Goal: Complete application form: Complete application form

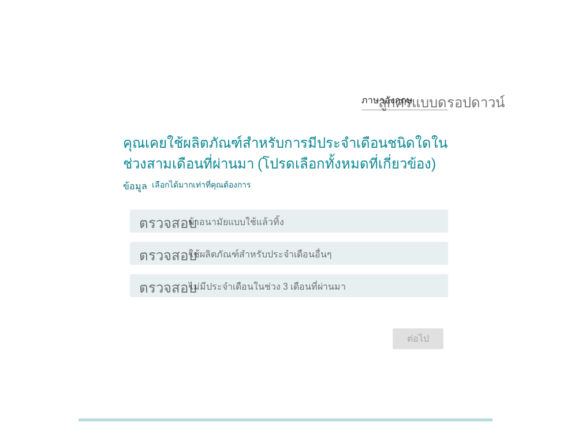
click at [300, 223] on div "โครงร่างกล่องกาเครื่องหมายว่าง ผ้าอนามัยแบบใช้แล้วทิ้ง" at bounding box center [314, 221] width 250 height 14
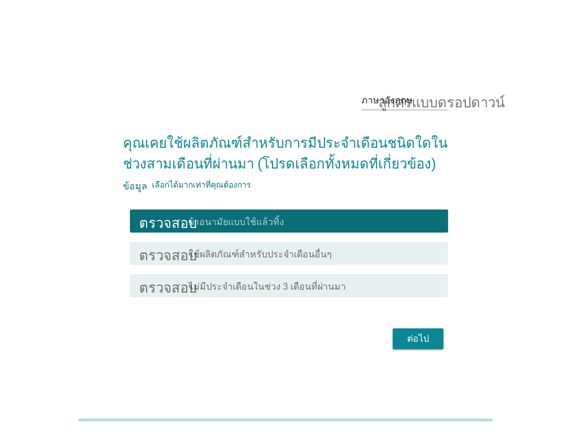
click at [421, 337] on font "ต่อไป" at bounding box center [418, 338] width 22 height 11
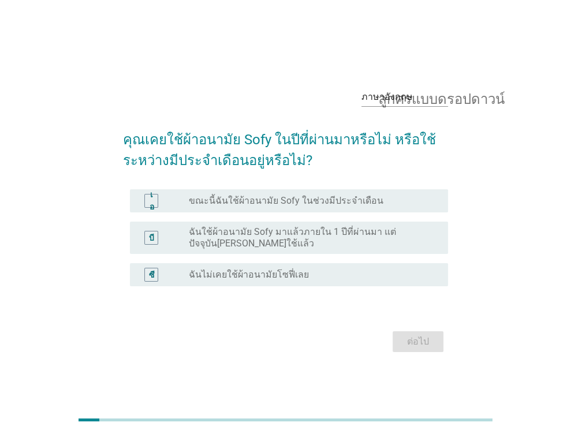
click at [273, 198] on font "ขณะนี้ฉันใช้ผ้าอนามัย Sofy ในช่วงมีประจำเดือน" at bounding box center [286, 200] width 194 height 11
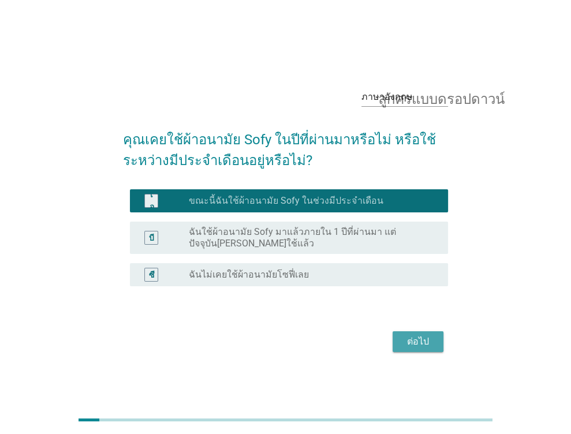
click at [412, 341] on font "ต่อไป" at bounding box center [418, 341] width 22 height 11
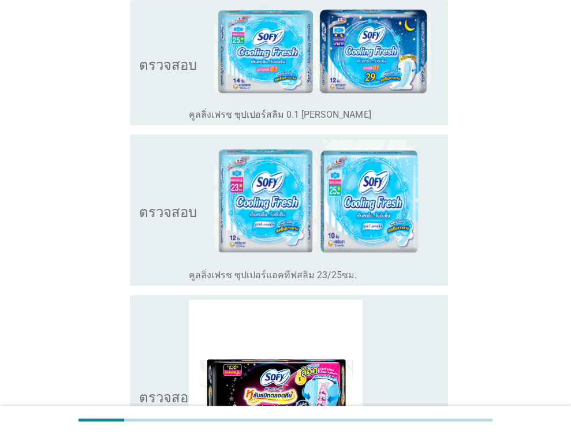
scroll to position [981, 0]
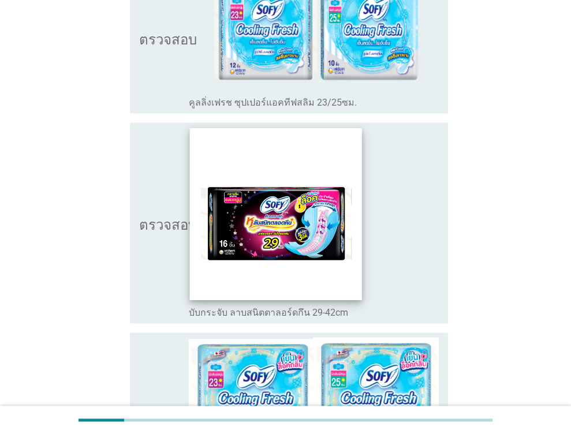
click at [270, 267] on img at bounding box center [276, 214] width 172 height 172
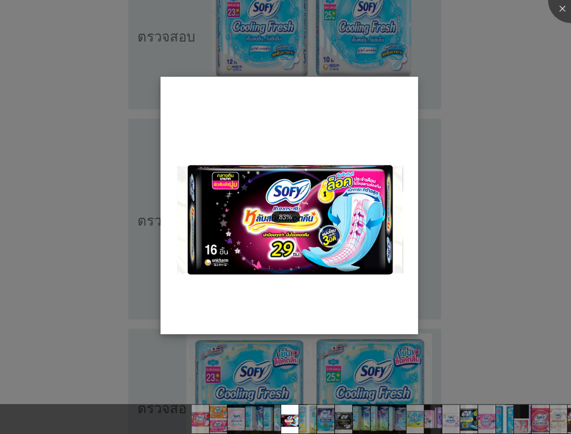
click at [298, 272] on img at bounding box center [288, 205] width 257 height 257
click at [353, 126] on img at bounding box center [288, 205] width 257 height 257
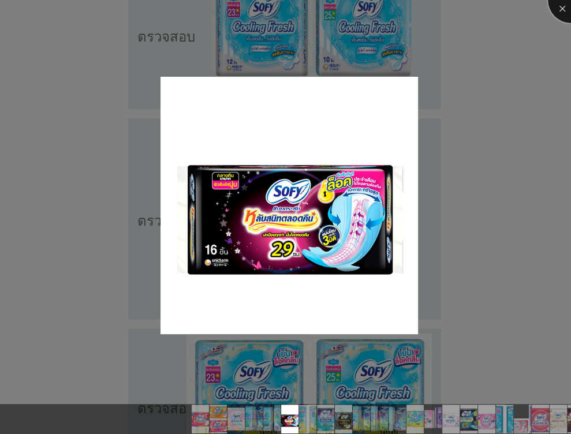
click at [560, 6] on div at bounding box center [571, 0] width 46 height 46
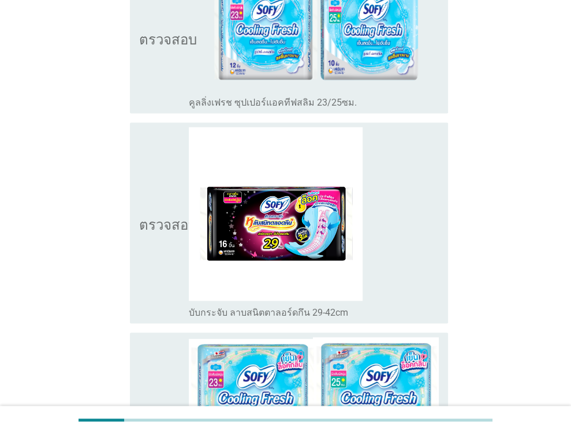
click at [425, 251] on div "โครงร่างกล่องกาเครื่องหมายว่าง บับกระจับ ลาบสนิตตาลอร์ดกึน 29-42cm" at bounding box center [314, 223] width 250 height 192
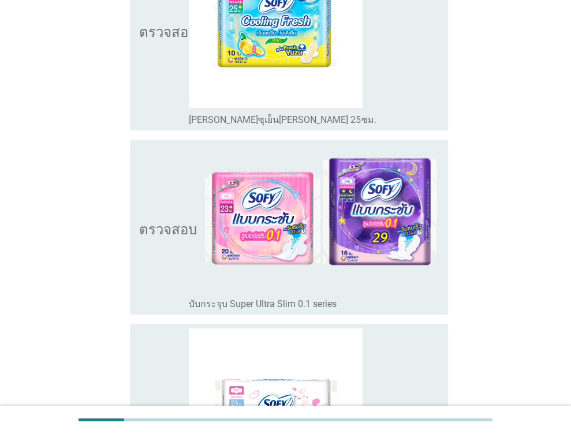
scroll to position [2481, 0]
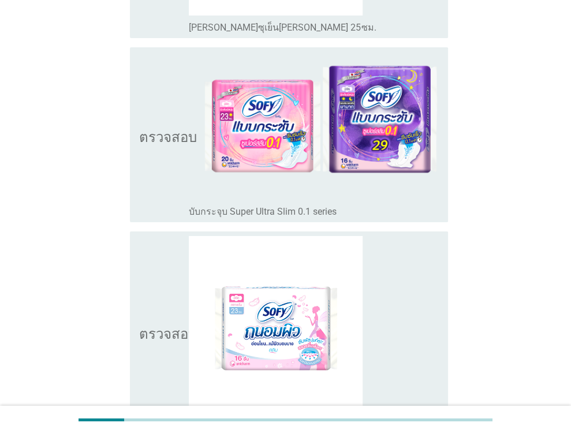
click at [169, 258] on icon "ตรวจสอบ" at bounding box center [168, 332] width 58 height 192
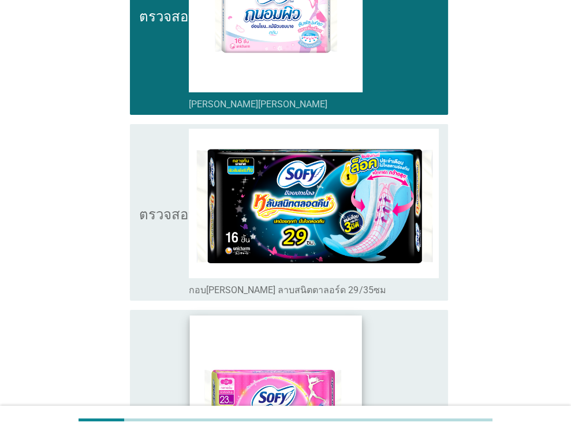
scroll to position [2885, 0]
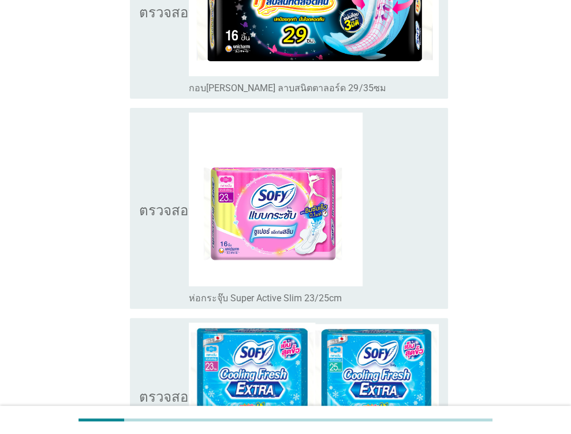
click at [154, 46] on icon "ตรวจสอบ" at bounding box center [168, 10] width 58 height 167
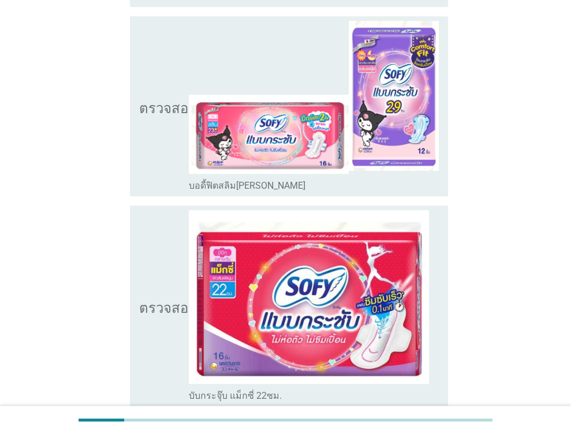
scroll to position [3404, 0]
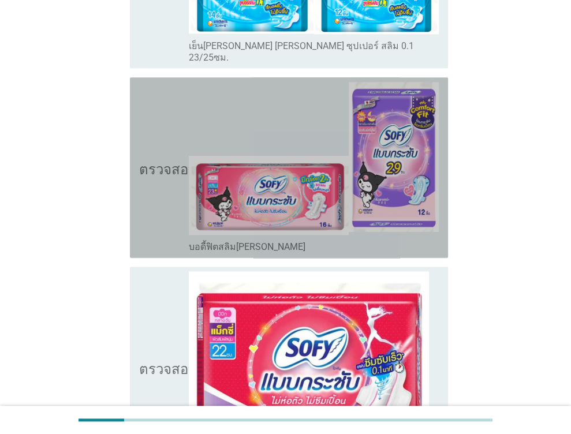
click at [158, 167] on icon "ตรวจสอบ" at bounding box center [168, 167] width 58 height 171
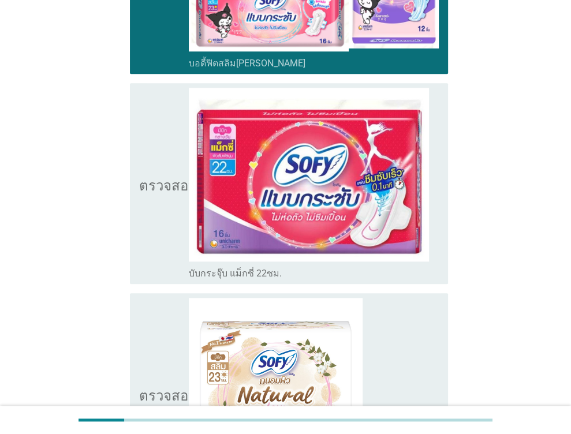
scroll to position [3693, 0]
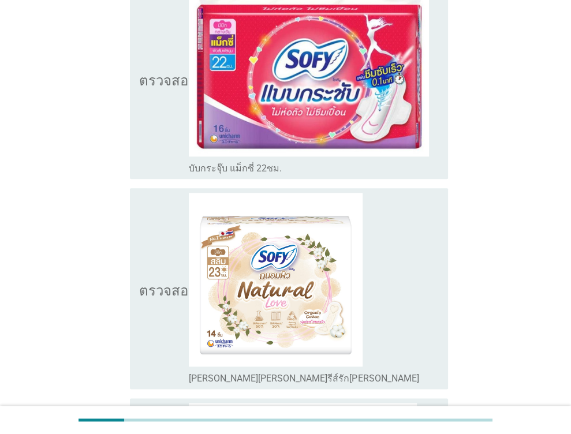
click at [150, 104] on icon "ตรวจสอบ" at bounding box center [168, 79] width 58 height 192
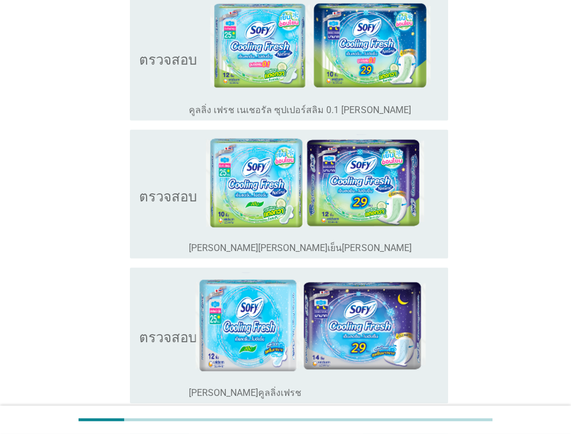
scroll to position [1886, 0]
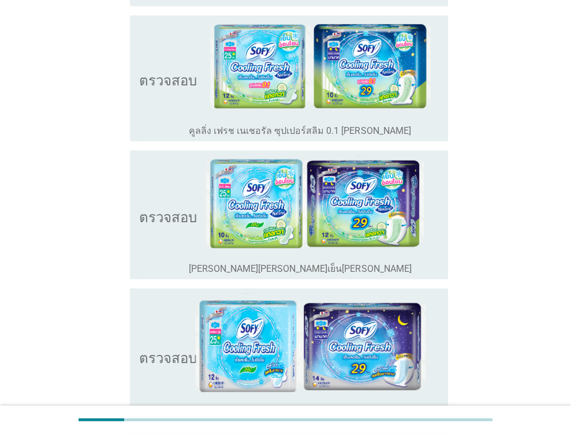
click at [168, 225] on icon "ตรวจสอบ" at bounding box center [168, 214] width 58 height 119
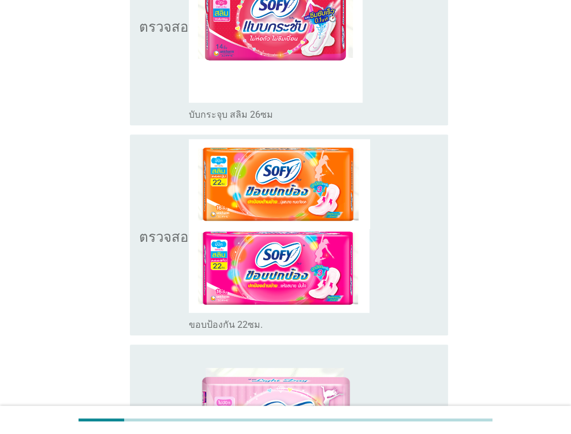
scroll to position [58, 0]
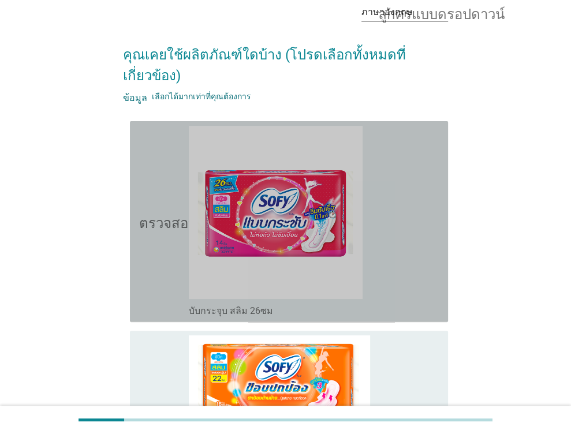
click at [389, 193] on div "โครงร่างกล่องกาเครื่องหมายว่าง บับกระจุบ สลิม 26ซม" at bounding box center [314, 222] width 250 height 192
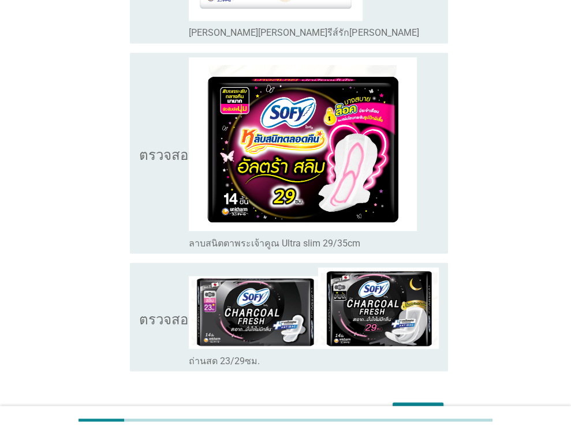
scroll to position [4078, 0]
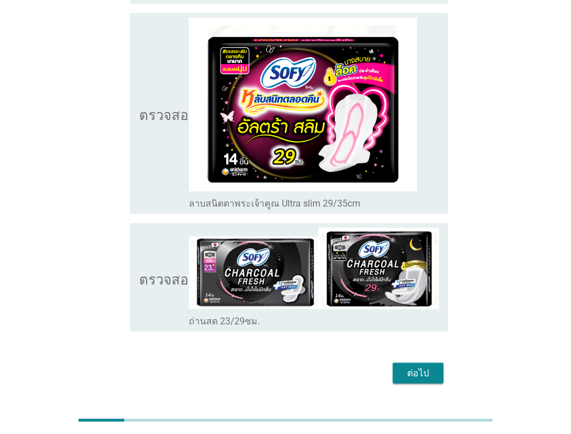
click at [412, 359] on div "ต่อไป" at bounding box center [285, 373] width 325 height 28
click at [420, 367] on font "ต่อไป" at bounding box center [418, 372] width 22 height 11
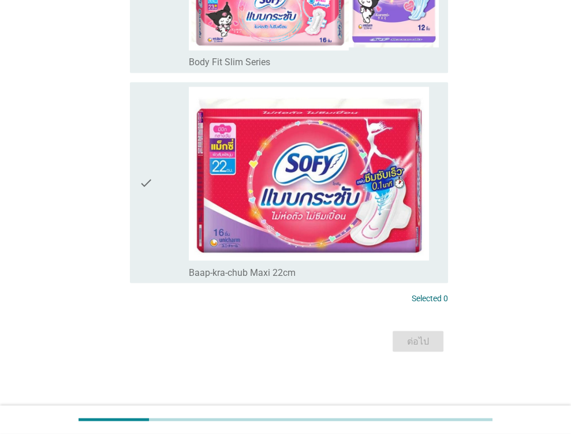
scroll to position [0, 0]
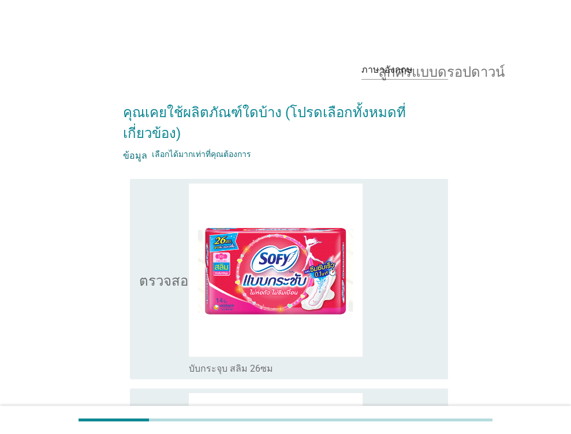
click at [410, 328] on div "โครงร่างกล่องกาเครื่องหมายว่าง บับกระจุบ สลิม 26ซม" at bounding box center [314, 279] width 250 height 192
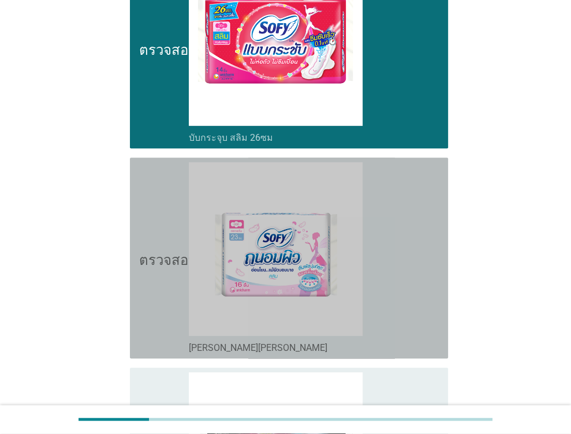
click at [412, 298] on div "โครงร่างกล่องกาเครื่องหมายว่าง [PERSON_NAME][PERSON_NAME]" at bounding box center [314, 258] width 250 height 192
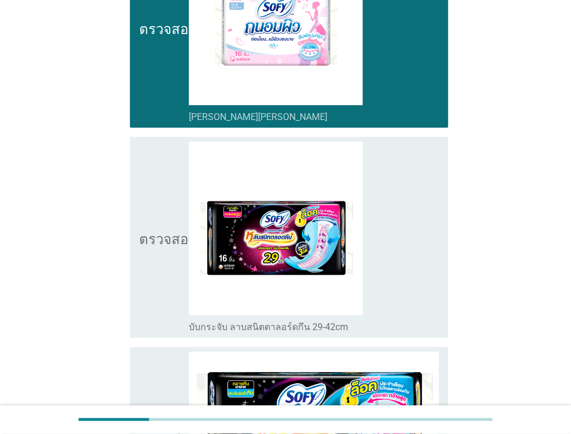
click at [411, 272] on div "โครงร่างกล่องกาเครื่องหมายว่าง บับกระจับ ลาบสนิตตาลอร์ดกึน 29-42cm" at bounding box center [314, 237] width 250 height 192
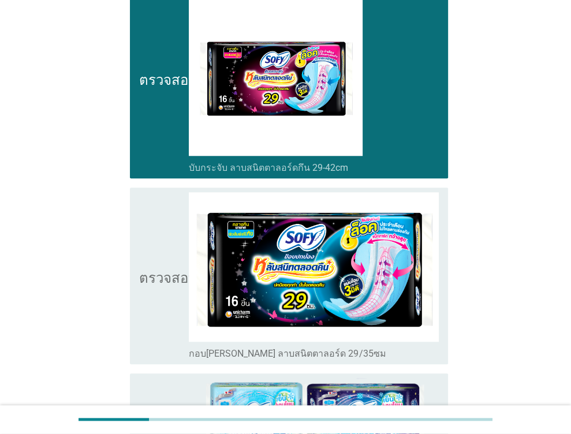
scroll to position [692, 0]
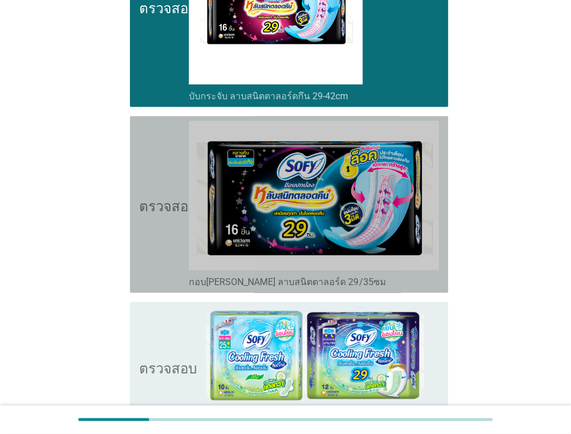
click at [156, 249] on icon "ตรวจสอบ" at bounding box center [168, 204] width 58 height 167
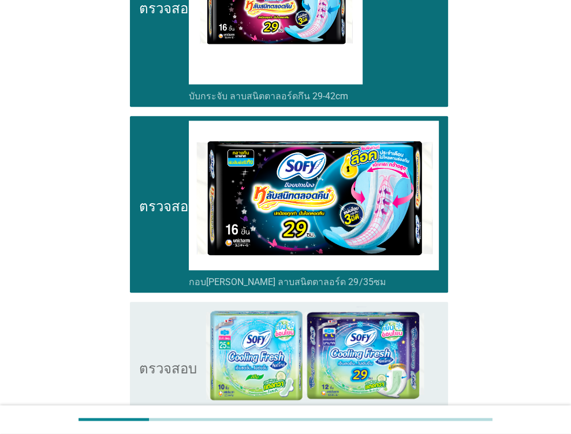
click at [175, 339] on icon "ตรวจสอบ" at bounding box center [168, 365] width 58 height 119
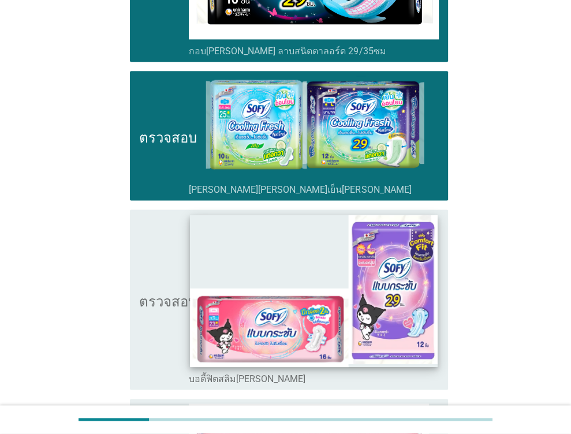
click at [223, 263] on img at bounding box center [313, 291] width 247 height 152
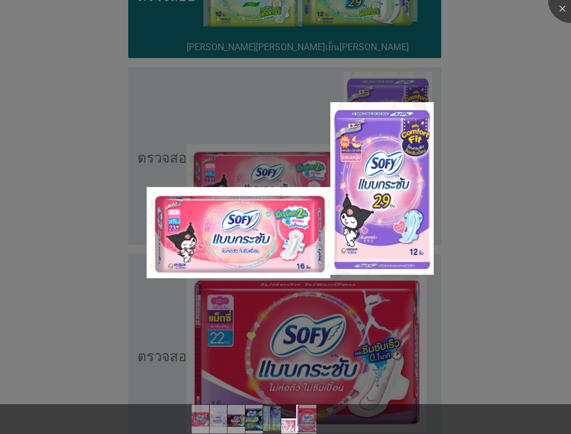
scroll to position [1154, 0]
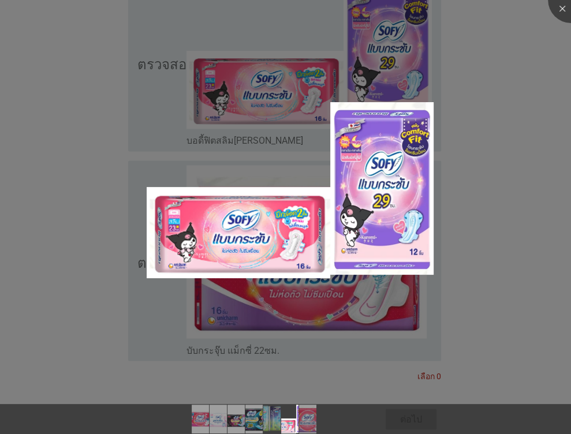
click at [145, 309] on div at bounding box center [285, 217] width 571 height 434
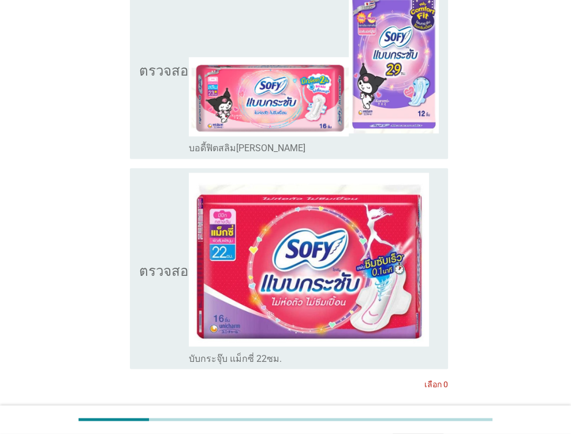
click at [146, 122] on icon "ตรวจสอบ" at bounding box center [168, 68] width 58 height 171
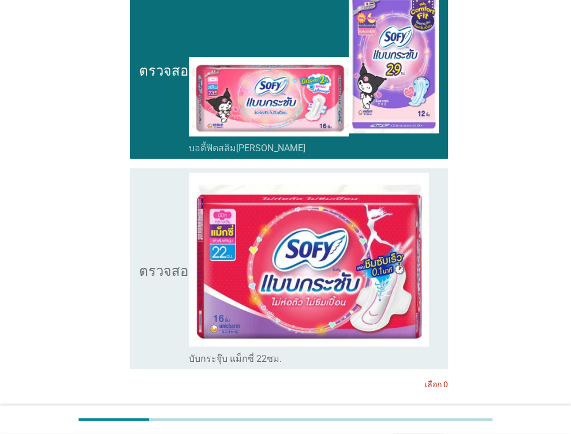
click at [159, 328] on icon "ตรวจสอบ" at bounding box center [168, 269] width 58 height 192
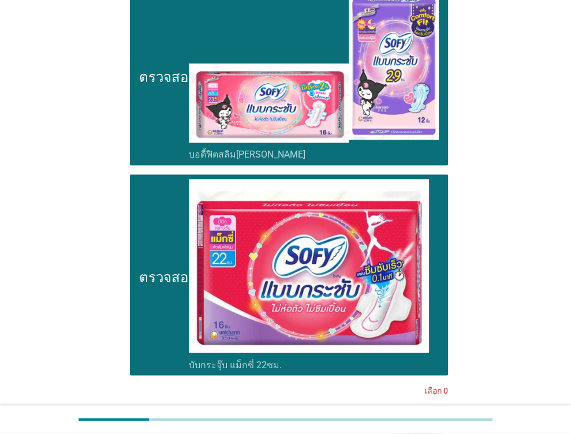
scroll to position [1237, 0]
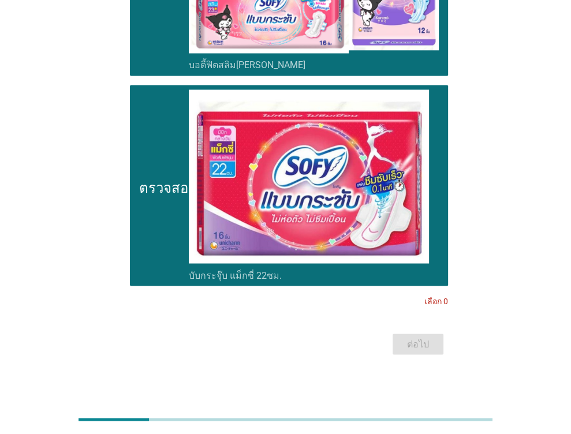
click at [422, 342] on div "ต่อไป" at bounding box center [285, 344] width 325 height 28
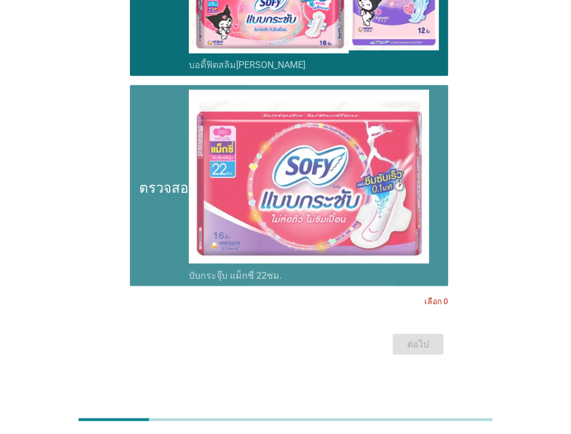
click at [166, 242] on icon "ตรวจสอบ" at bounding box center [168, 185] width 58 height 192
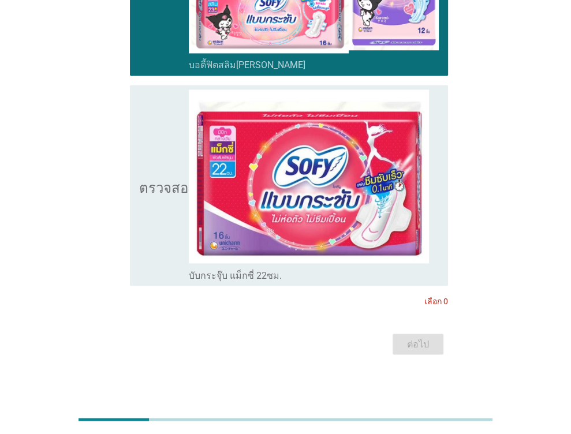
click at [169, 244] on icon "ตรวจสอบ" at bounding box center [168, 185] width 58 height 192
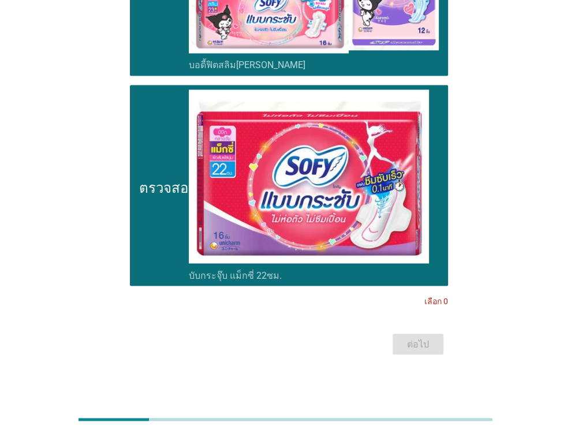
click at [400, 336] on div "ต่อไป" at bounding box center [285, 344] width 325 height 28
click at [413, 343] on div "ต่อไป" at bounding box center [285, 344] width 325 height 28
click at [431, 298] on font "เลือก 0" at bounding box center [436, 300] width 24 height 9
click at [445, 297] on font "เลือก 0" at bounding box center [436, 300] width 24 height 9
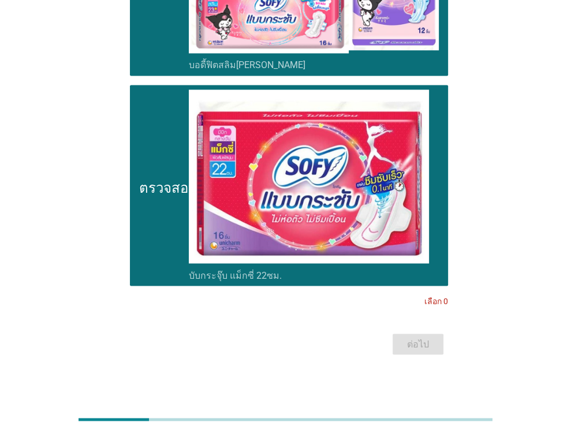
click at [158, 234] on icon "ตรวจสอบ" at bounding box center [168, 185] width 58 height 192
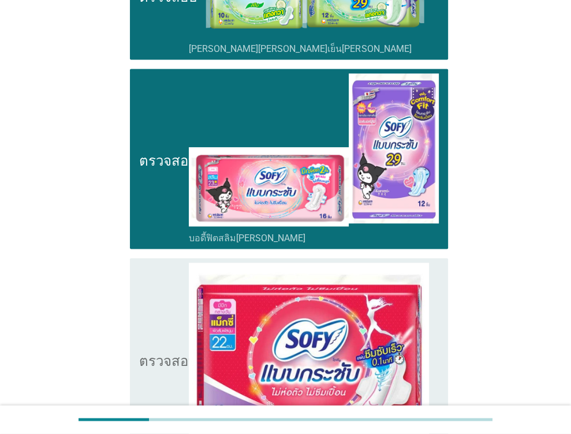
click at [164, 209] on icon "ตรวจสอบ" at bounding box center [168, 158] width 58 height 171
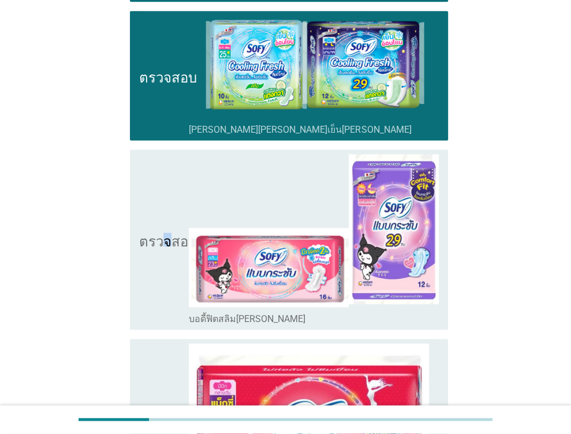
scroll to position [891, 0]
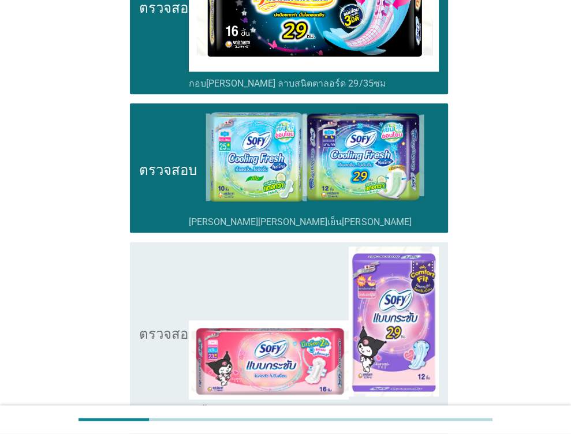
click at [166, 203] on icon "ตรวจสอบ" at bounding box center [168, 167] width 58 height 119
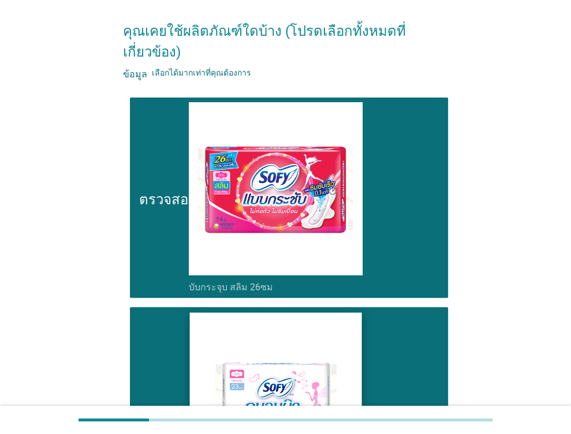
scroll to position [0, 0]
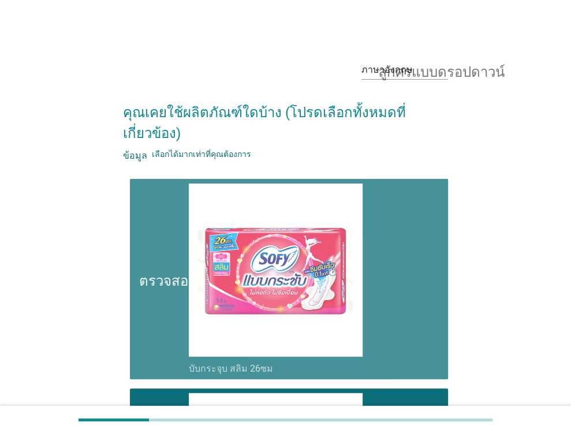
click at [153, 207] on icon "ตรวจสอบ" at bounding box center [168, 279] width 58 height 192
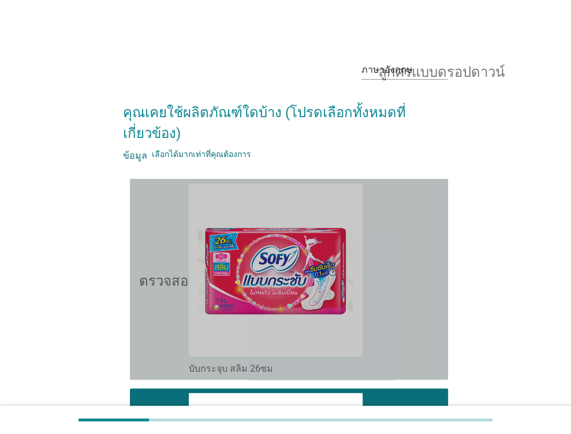
click at [153, 207] on icon "ตรวจสอบ" at bounding box center [168, 279] width 58 height 192
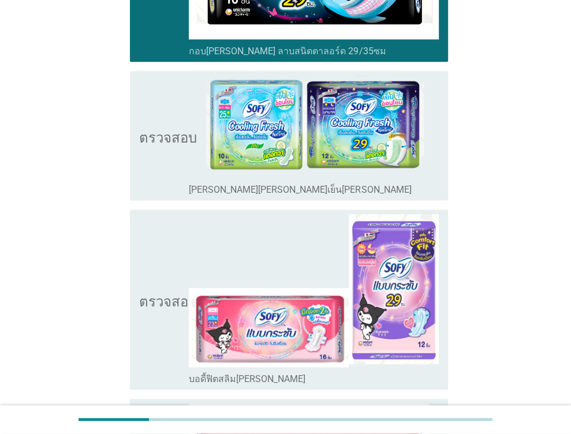
scroll to position [1212, 0]
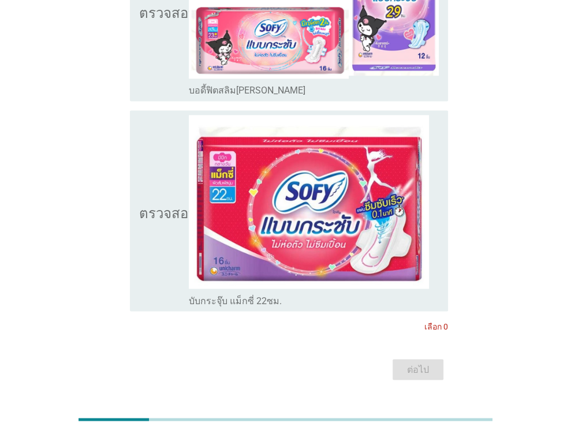
click at [159, 214] on font "ตรวจสอบ" at bounding box center [168, 211] width 58 height 14
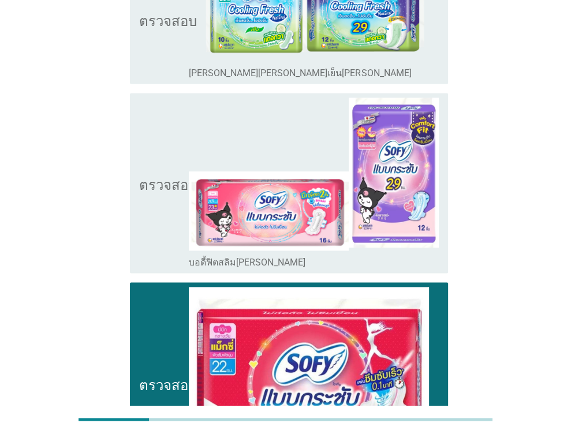
scroll to position [1039, 0]
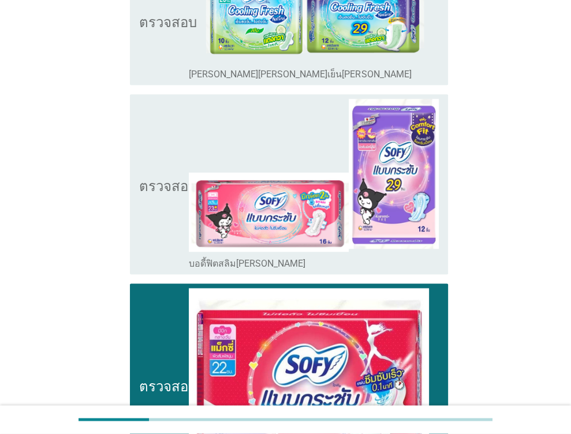
click at [164, 182] on font "ตรวจสอบ" at bounding box center [168, 184] width 58 height 14
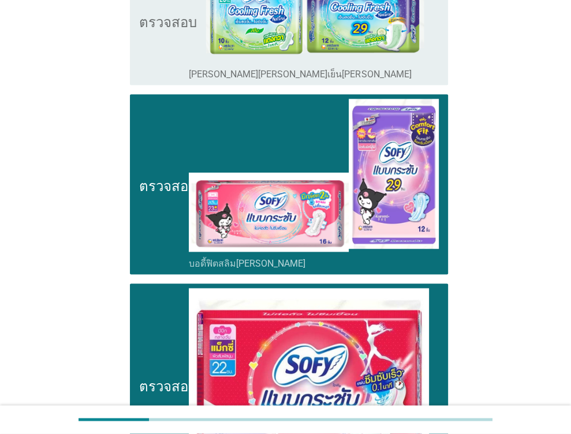
click at [170, 50] on icon "ตรวจสอบ" at bounding box center [168, 19] width 58 height 119
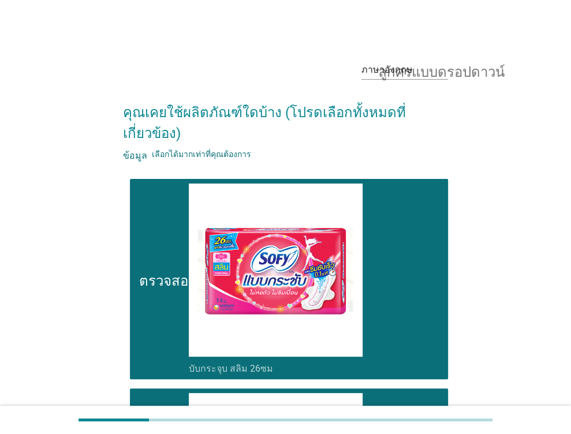
scroll to position [0, 0]
click at [424, 261] on div "โครงร่างกล่องกาเครื่องหมายว่าง บับกระจุบ สลิม 26ซม" at bounding box center [314, 279] width 250 height 192
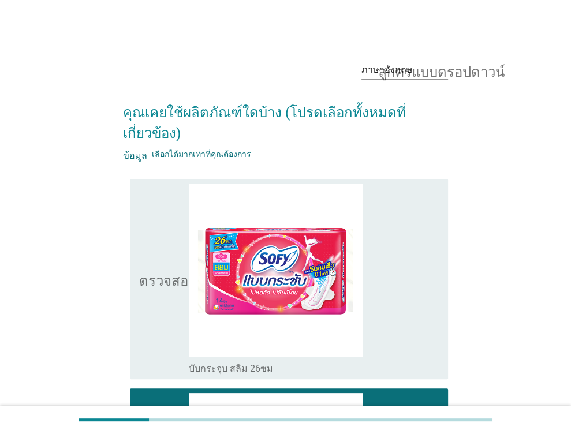
click at [411, 267] on div "โครงร่างกล่องกาเครื่องหมายว่าง บับกระจุบ สลิม 26ซม" at bounding box center [314, 279] width 250 height 192
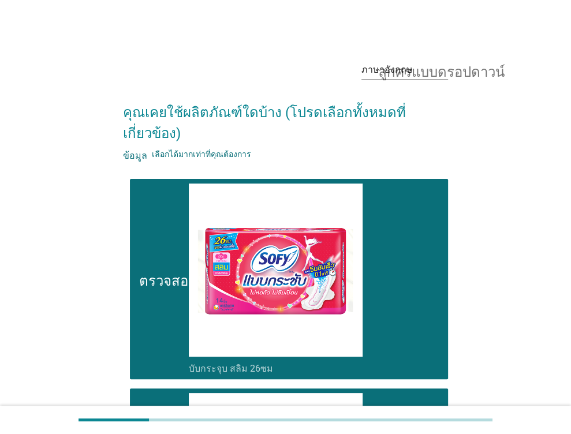
click at [171, 155] on font "เลือกได้มากเท่าที่คุณต้องการ" at bounding box center [201, 153] width 99 height 9
click at [172, 115] on font "คุณเคยใช้ผลิตภัณฑ์ใดบ้าง (โปรดเลือกทั้งหมดที่เกี่ยวข้อง)" at bounding box center [264, 122] width 283 height 37
click at [431, 68] on font "ลูกศรแบบดรอปดาวน์" at bounding box center [441, 70] width 126 height 14
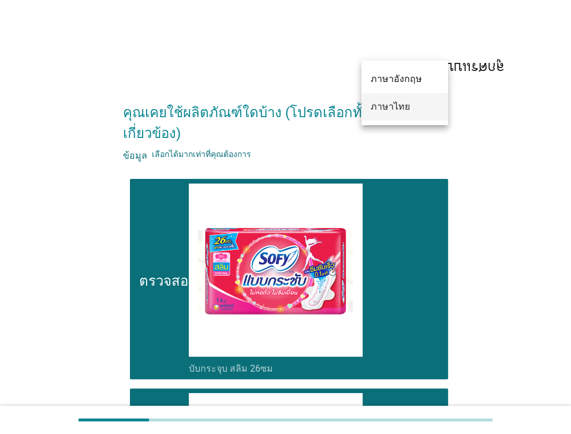
click at [398, 106] on font "ภาษาไทย" at bounding box center [389, 106] width 39 height 11
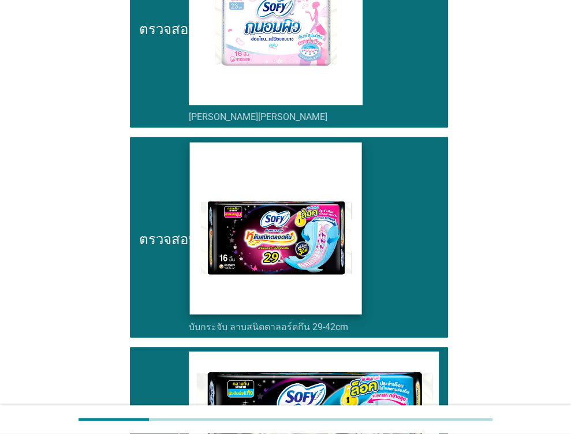
scroll to position [635, 0]
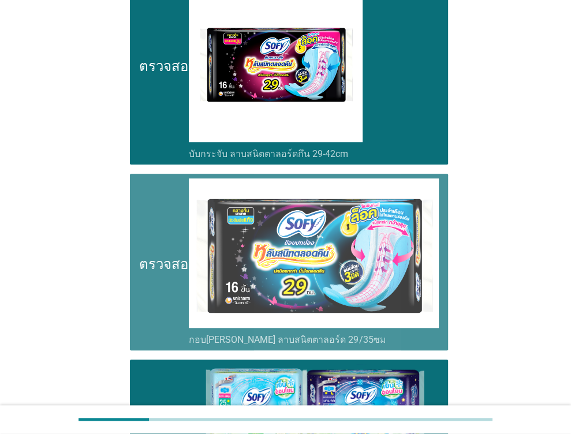
click at [171, 312] on icon "ตรวจสอบ" at bounding box center [168, 261] width 58 height 167
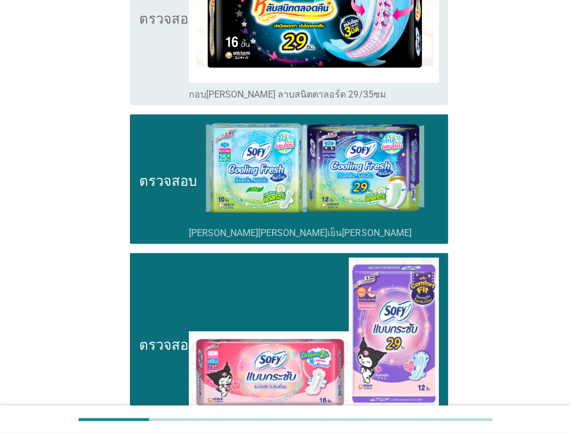
scroll to position [981, 0]
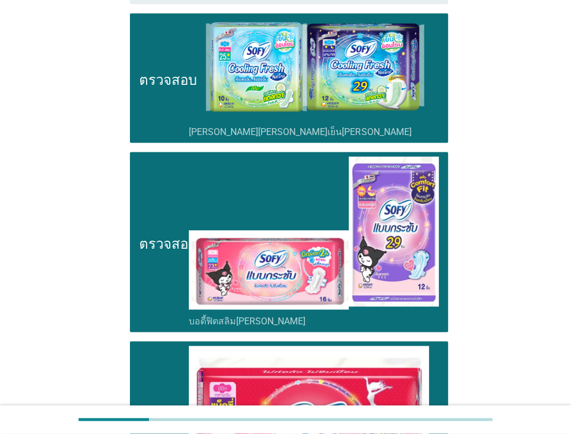
click at [162, 111] on icon "ตรวจสอบ" at bounding box center [168, 77] width 58 height 119
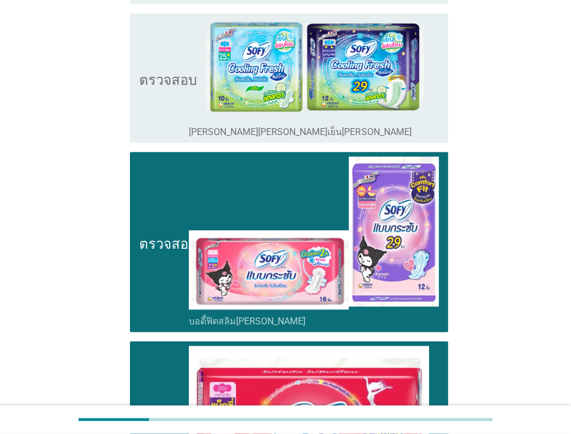
click at [161, 210] on icon "ตรวจสอบ" at bounding box center [168, 241] width 58 height 171
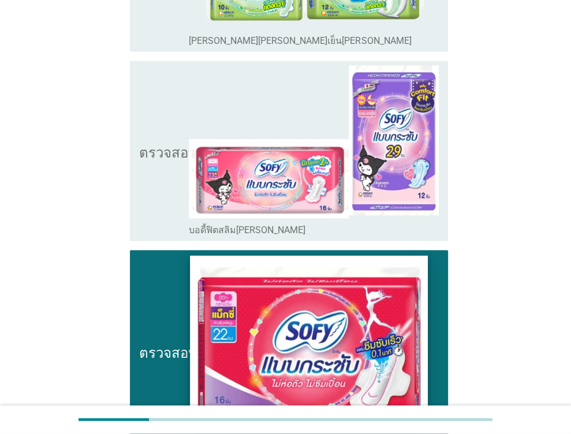
scroll to position [1154, 0]
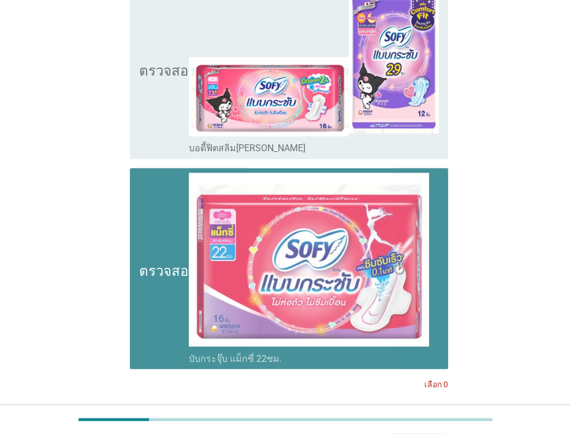
click at [176, 304] on icon "ตรวจสอบ" at bounding box center [168, 269] width 58 height 192
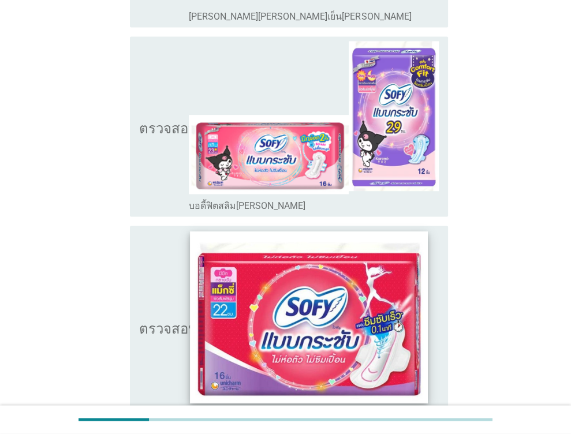
scroll to position [1237, 0]
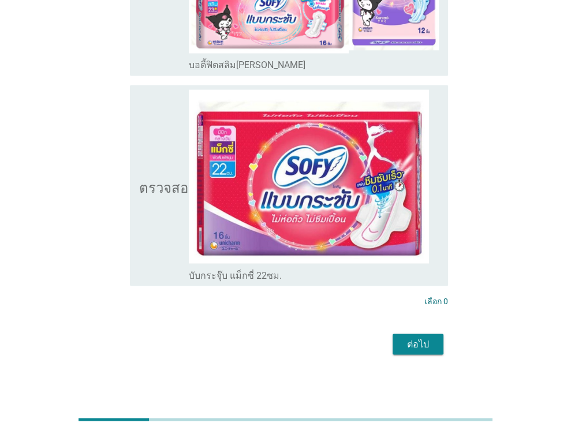
click at [418, 346] on font "ต่อไป" at bounding box center [418, 344] width 22 height 14
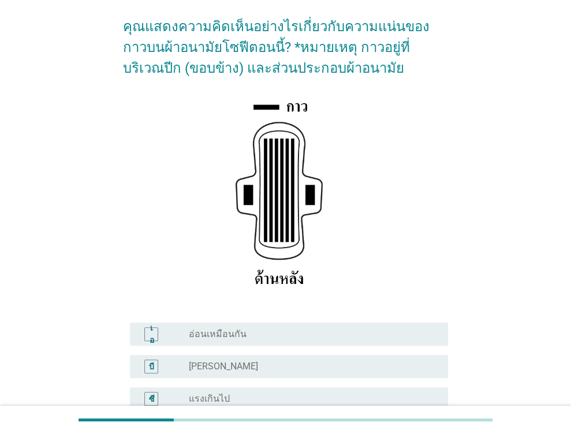
scroll to position [173, 0]
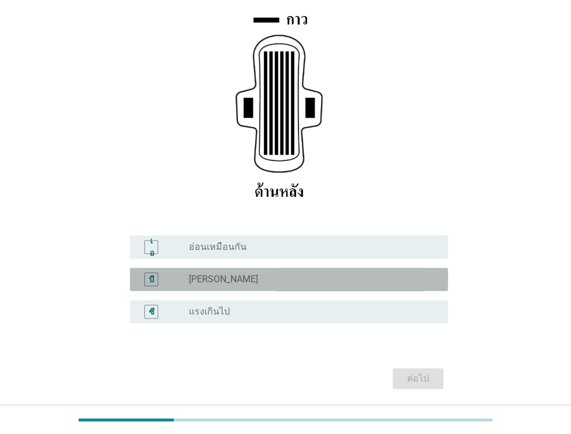
click at [219, 287] on div "บี ปุ่มวิทยุ[PERSON_NAME]เลือก [PERSON_NAME]" at bounding box center [289, 279] width 318 height 23
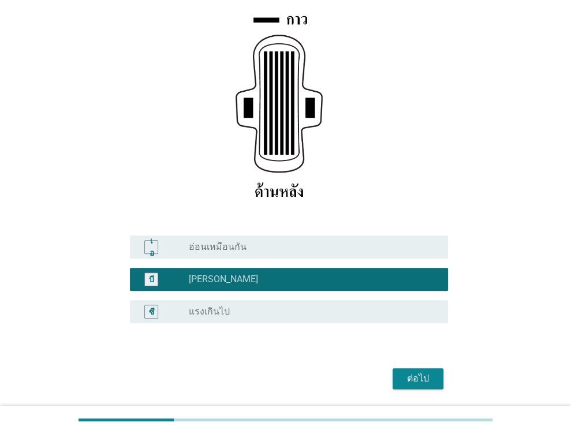
click at [405, 373] on div "ต่อไป" at bounding box center [418, 379] width 32 height 14
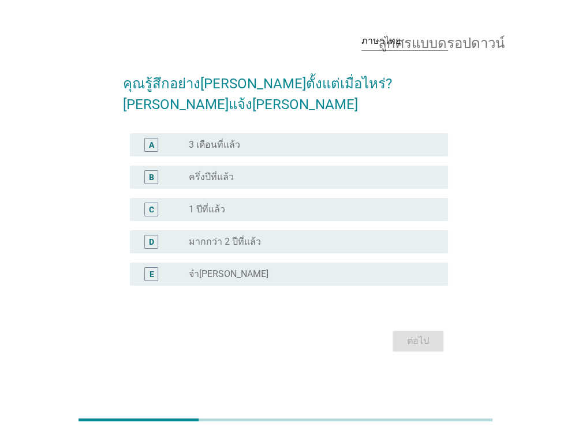
scroll to position [0, 0]
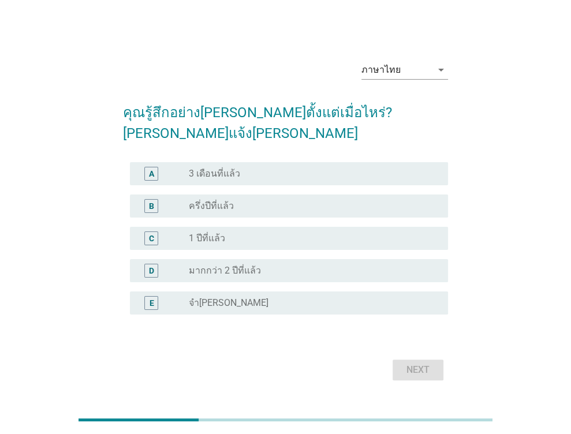
click at [216, 233] on label "1 ปีที่แล้ว" at bounding box center [207, 239] width 36 height 12
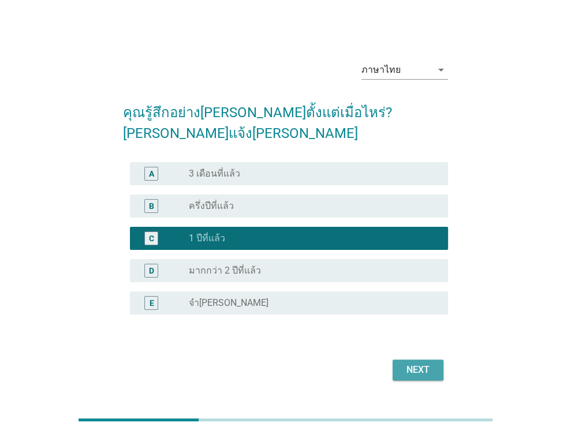
click at [409, 363] on div "Next" at bounding box center [418, 370] width 32 height 14
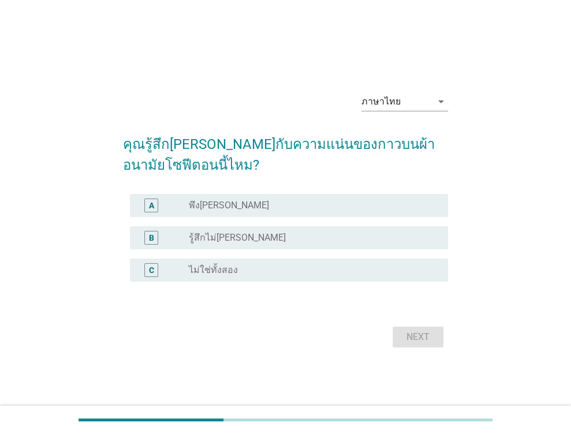
click at [212, 205] on label "พึง[PERSON_NAME]" at bounding box center [229, 206] width 80 height 12
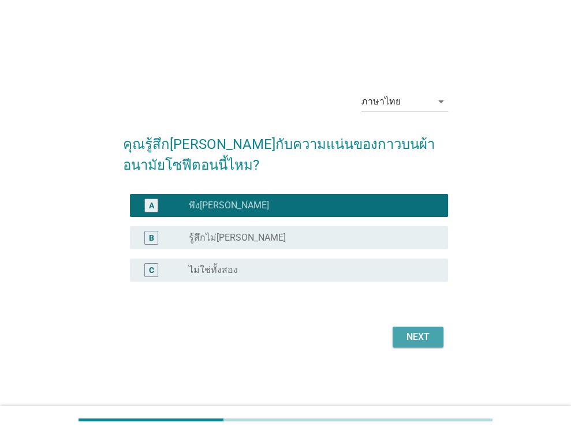
click at [409, 334] on div "Next" at bounding box center [418, 337] width 32 height 14
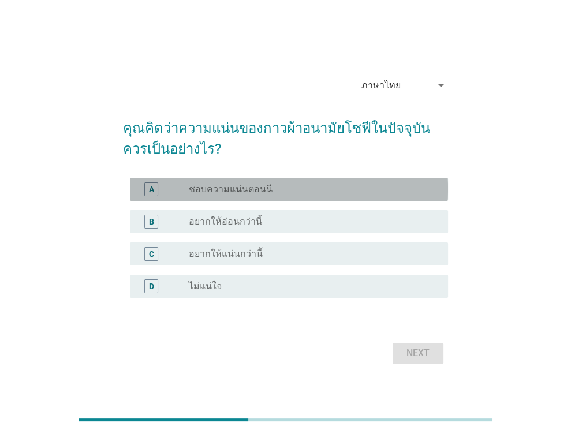
click at [228, 183] on label "ชอบความแน่นตอนนี" at bounding box center [231, 189] width 84 height 12
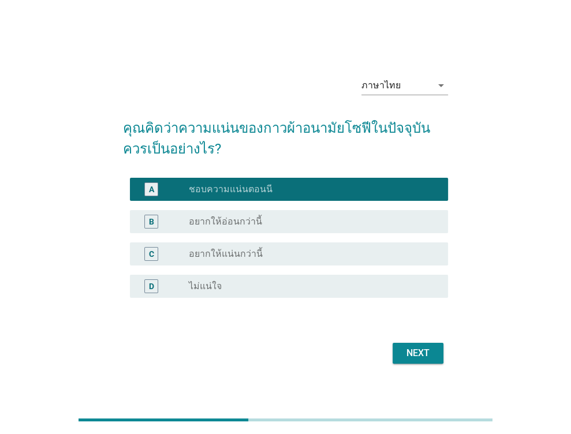
click at [418, 354] on div "Next" at bounding box center [418, 353] width 32 height 14
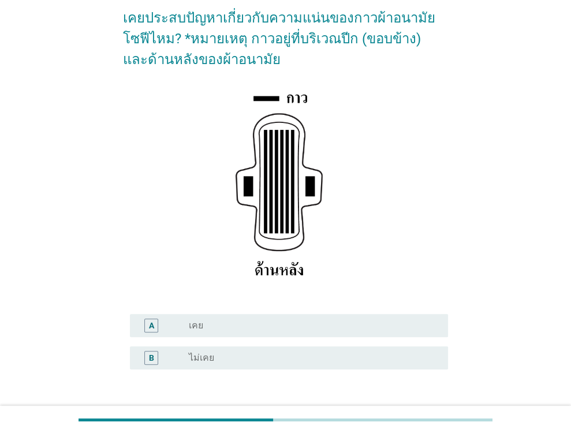
scroll to position [115, 0]
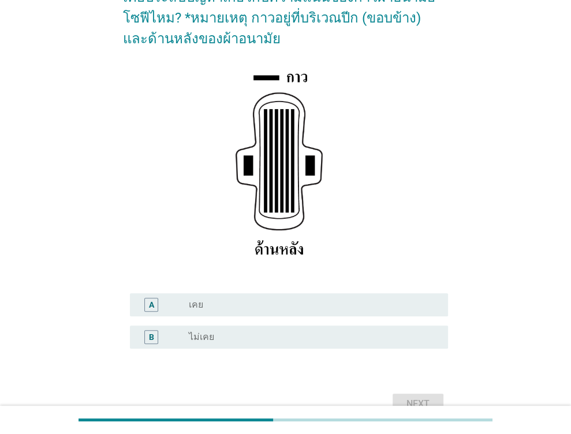
drag, startPoint x: 209, startPoint y: 303, endPoint x: 364, endPoint y: 323, distance: 156.4
click at [209, 303] on div "radio_button_unchecked เคย" at bounding box center [309, 305] width 241 height 12
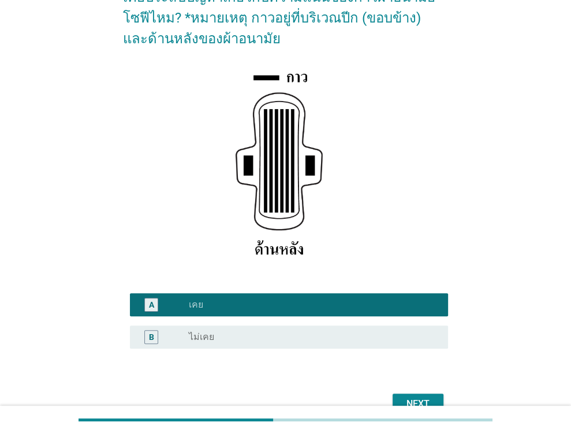
scroll to position [173, 0]
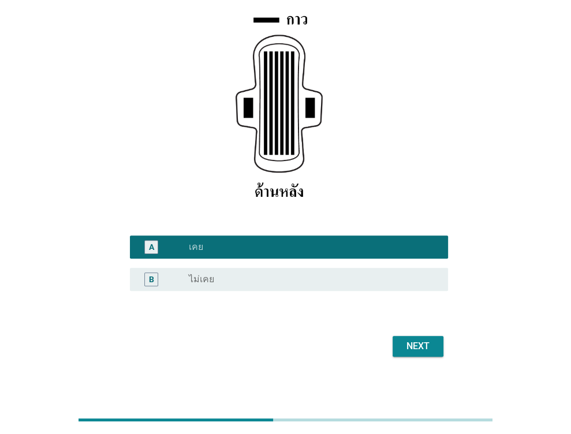
click at [428, 347] on div "Next" at bounding box center [418, 346] width 32 height 14
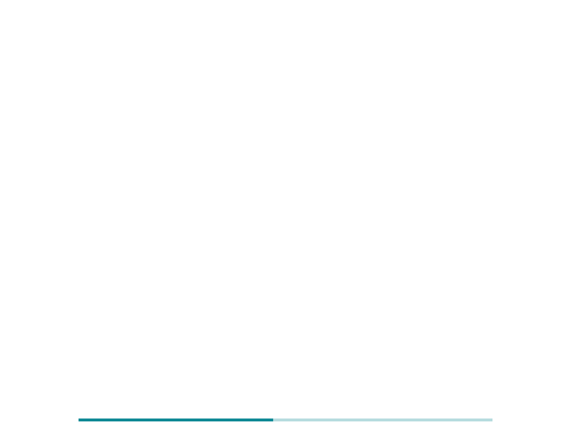
scroll to position [0, 0]
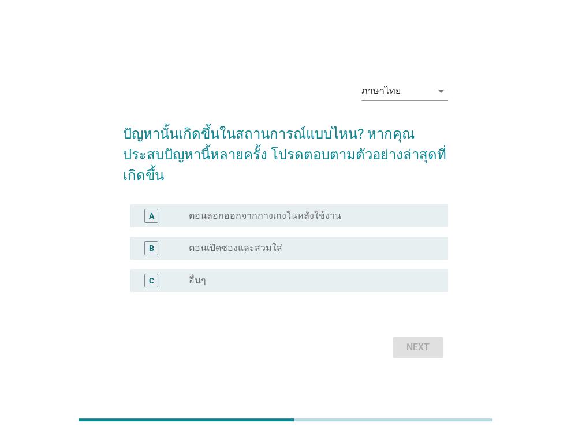
click at [288, 210] on label "ตอนลอกออกจากกางเกงในหลังใช้งาน" at bounding box center [265, 216] width 152 height 12
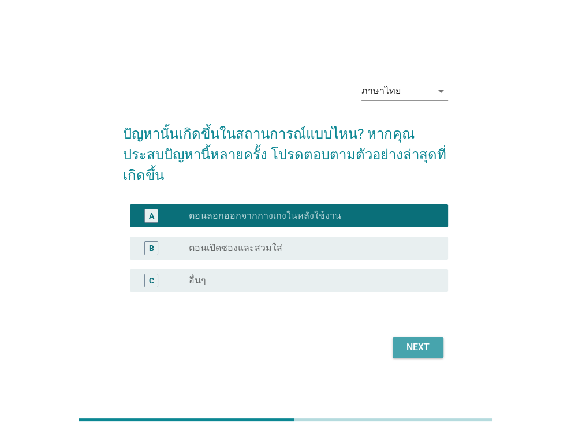
click at [417, 337] on button "Next" at bounding box center [417, 347] width 51 height 21
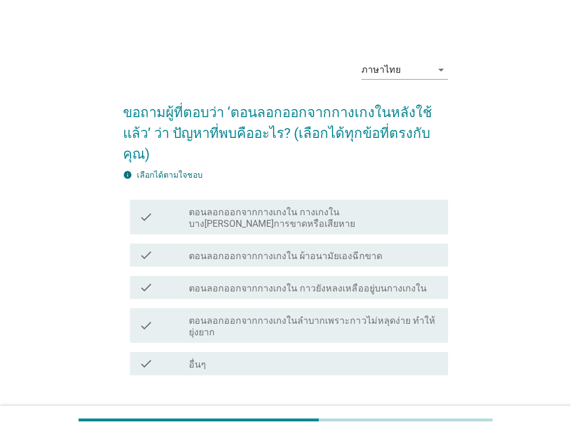
click at [260, 207] on label "ตอนลอกออกจากกางเกงใน กางเกงในบาง[PERSON_NAME]การขาดหรือเสียหาย" at bounding box center [314, 218] width 250 height 23
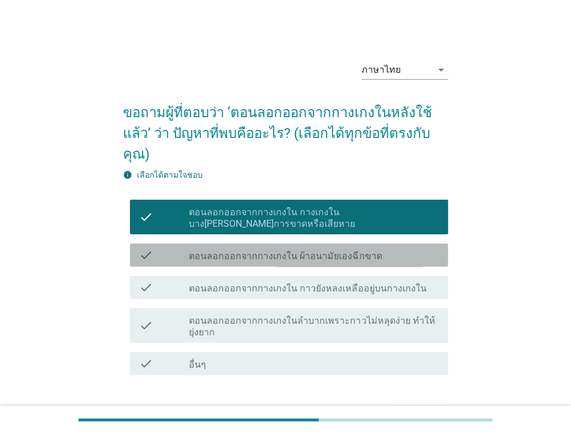
click at [163, 248] on div "check" at bounding box center [164, 255] width 50 height 14
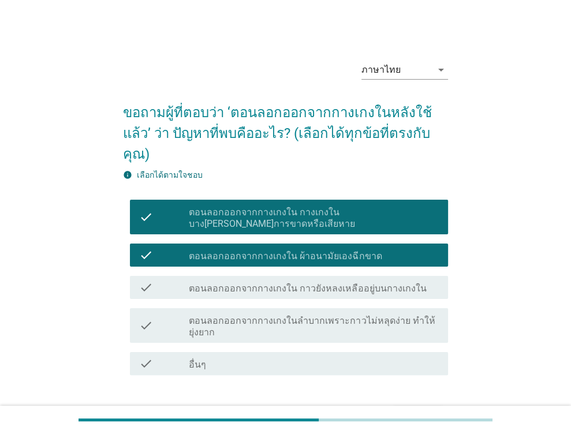
click at [415, 410] on div "Next" at bounding box center [418, 417] width 32 height 14
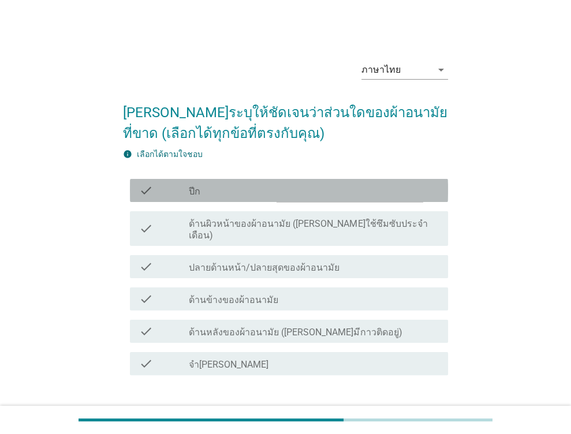
click at [225, 185] on div "check_box_outline_blank ปีก" at bounding box center [314, 190] width 250 height 14
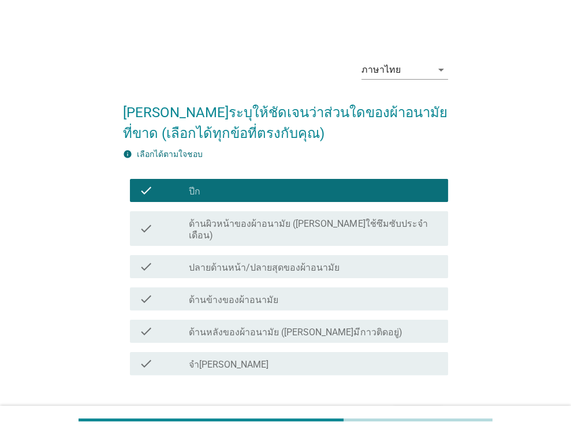
click at [298, 292] on div "check_box_outline_blank ด้านข้างของผ้าอนามัย" at bounding box center [314, 299] width 250 height 14
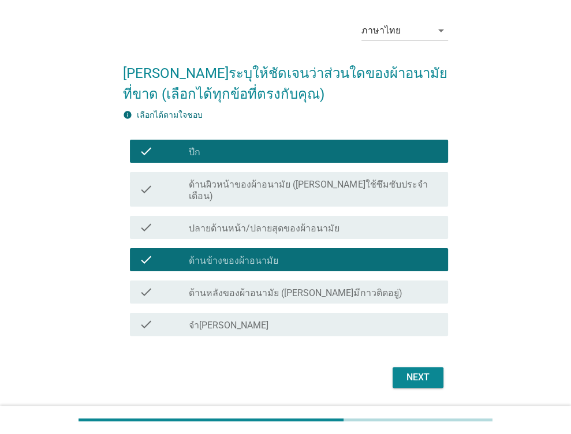
scroll to position [64, 0]
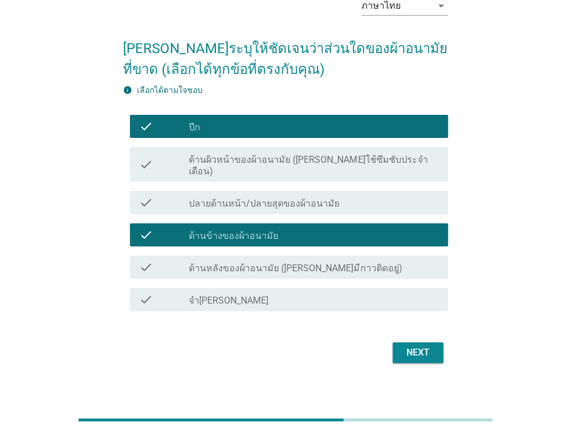
click at [412, 346] on div "Next" at bounding box center [418, 353] width 32 height 14
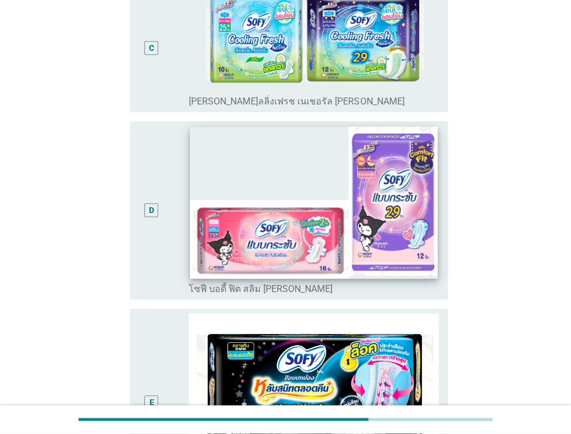
scroll to position [490, 0]
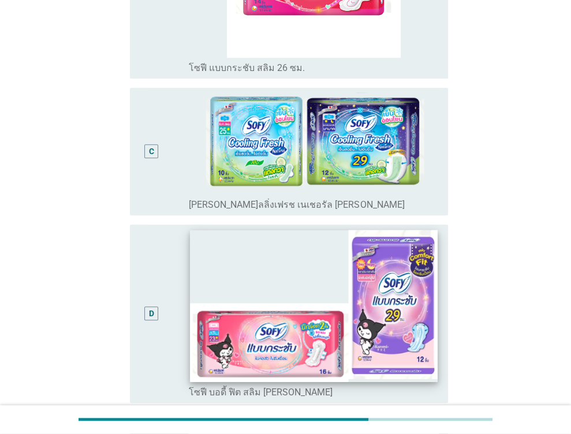
click at [233, 267] on img at bounding box center [313, 306] width 247 height 152
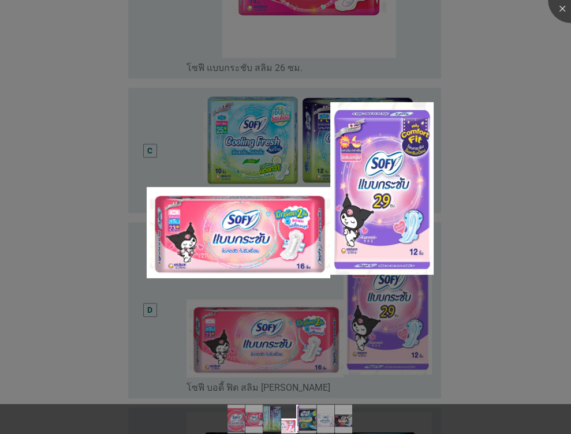
click at [146, 294] on div at bounding box center [285, 217] width 571 height 434
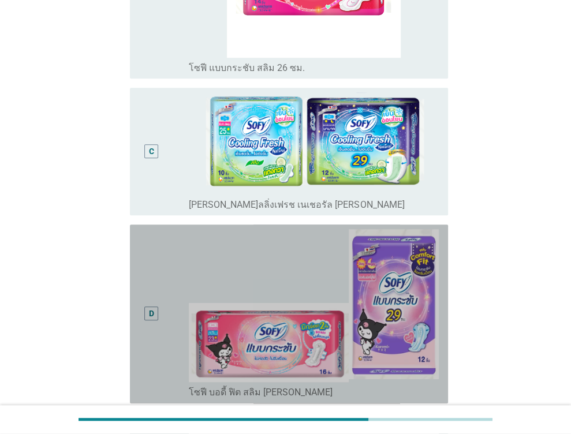
click at [149, 305] on div "D" at bounding box center [151, 314] width 25 height 170
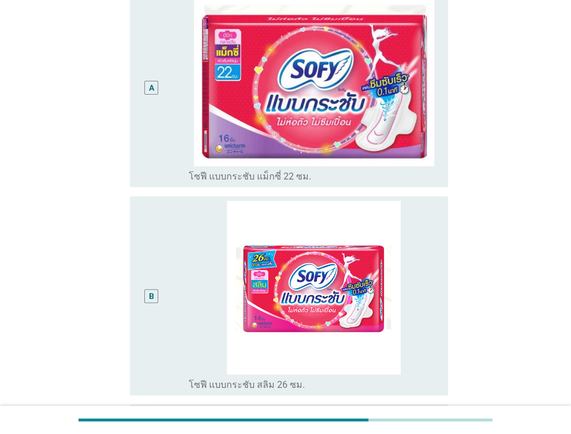
scroll to position [202, 0]
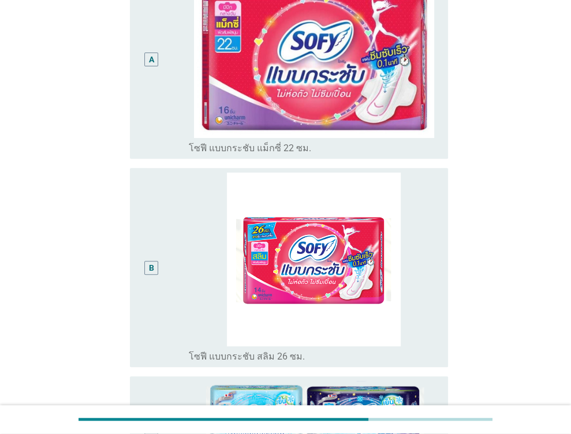
click at [164, 203] on div "B" at bounding box center [164, 268] width 50 height 190
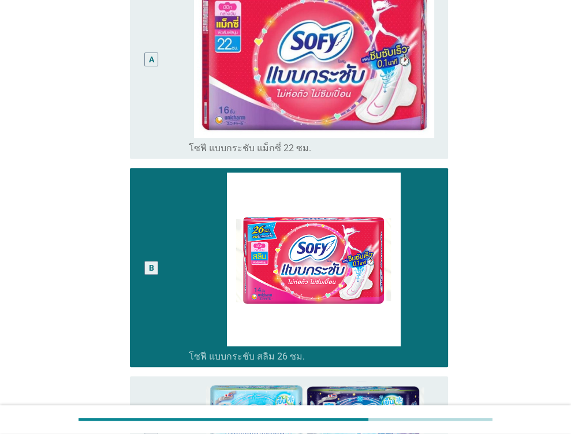
click at [164, 203] on div "B" at bounding box center [164, 268] width 50 height 190
click at [148, 89] on div "A" at bounding box center [151, 60] width 25 height 190
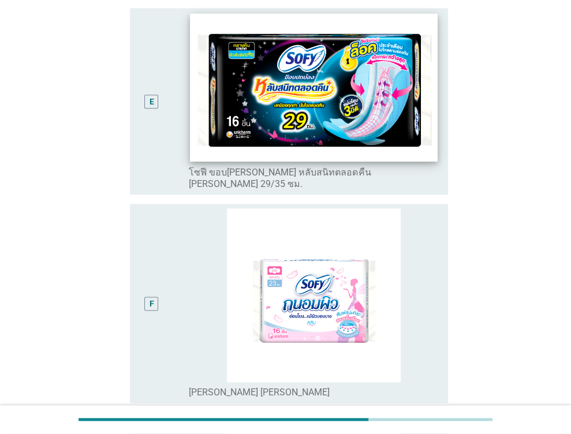
scroll to position [664, 0]
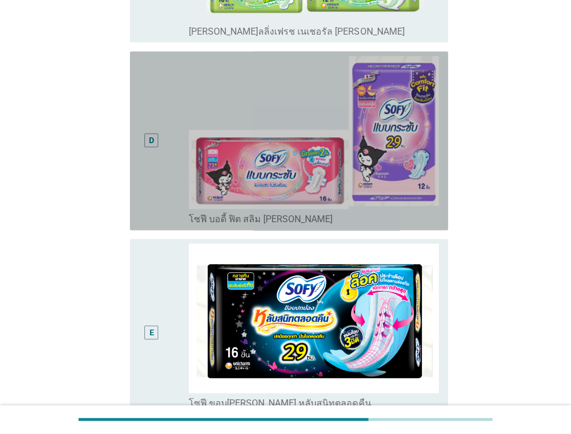
click at [167, 139] on div "D" at bounding box center [164, 141] width 50 height 170
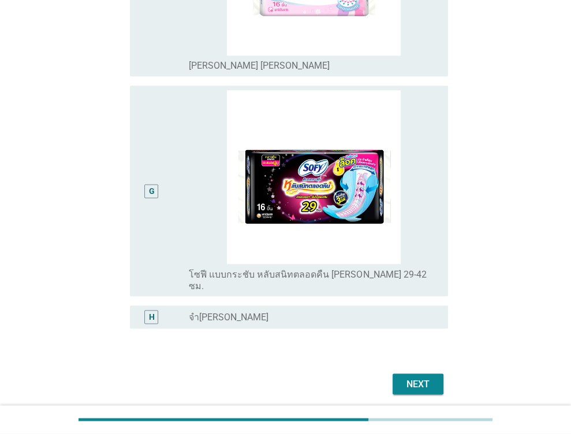
scroll to position [1241, 0]
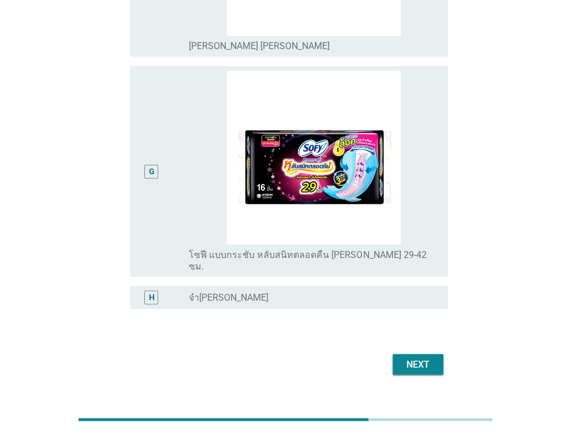
click at [407, 357] on div "Next" at bounding box center [418, 364] width 32 height 14
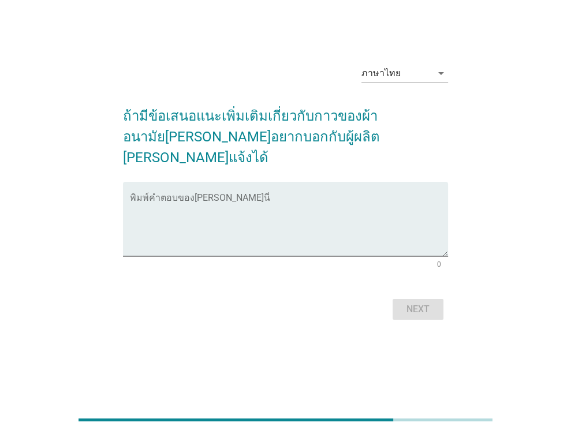
scroll to position [0, 0]
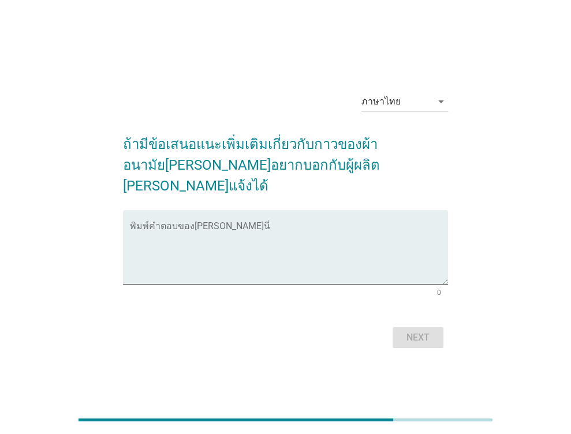
click at [54, 205] on div "ภาษาไทย arrow_drop_down ถ้ามีข้อเสนอแนะเพิ่มเติมเกี่ยวกับกาวของผ้าอนามัย[PERSON…" at bounding box center [285, 217] width 515 height 287
click at [228, 224] on textarea "พิมพ์คำตอบของคุณ ที่นี่" at bounding box center [289, 254] width 318 height 61
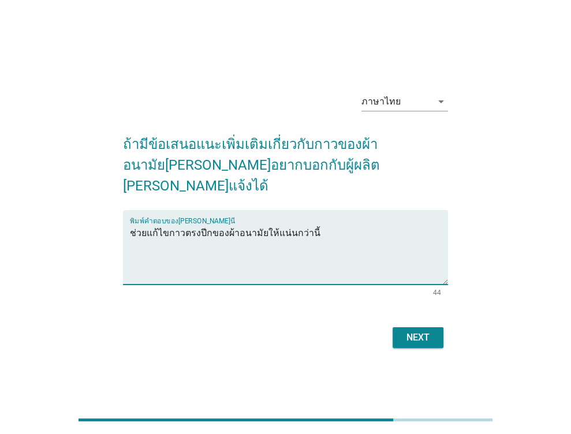
type textarea "ช่วยแก้ไขกาวตรงปีกของผ้าอนามัยให้แน่นกว่านี้"
click at [414, 336] on button "Next" at bounding box center [417, 337] width 51 height 21
